Goal: Task Accomplishment & Management: Manage account settings

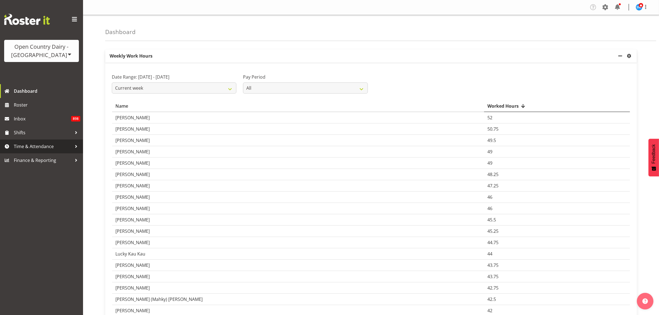
click at [35, 147] on span "Time & Attendance" at bounding box center [43, 146] width 58 height 8
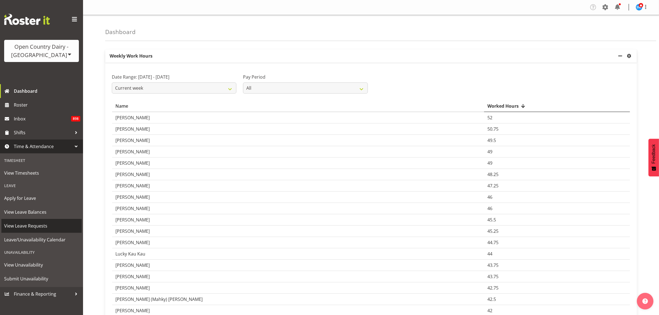
click at [40, 226] on span "View Leave Requests" at bounding box center [41, 226] width 75 height 8
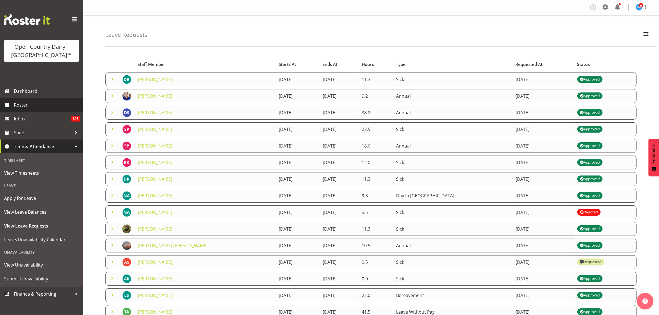
click at [25, 104] on span "Roster" at bounding box center [47, 105] width 66 height 8
